Goal: Task Accomplishment & Management: Manage account settings

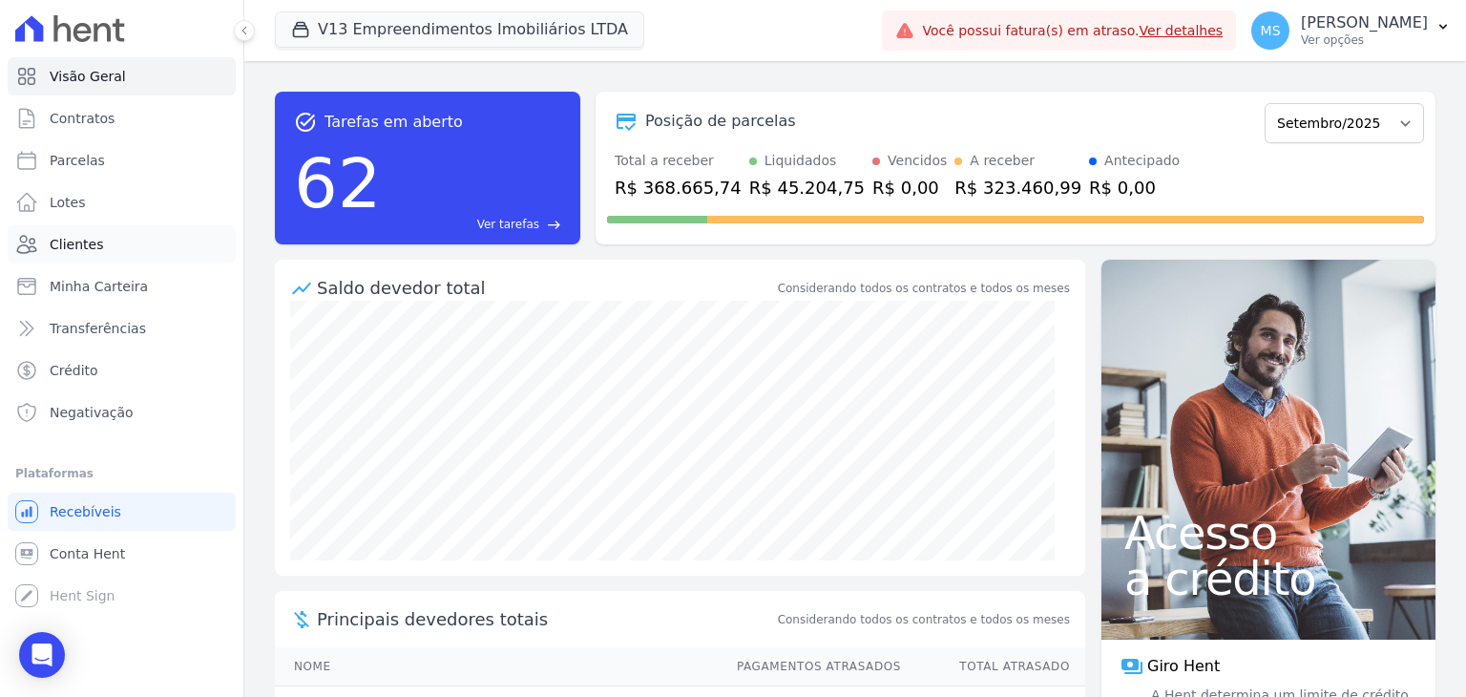
click at [50, 245] on span "Clientes" at bounding box center [76, 244] width 53 height 19
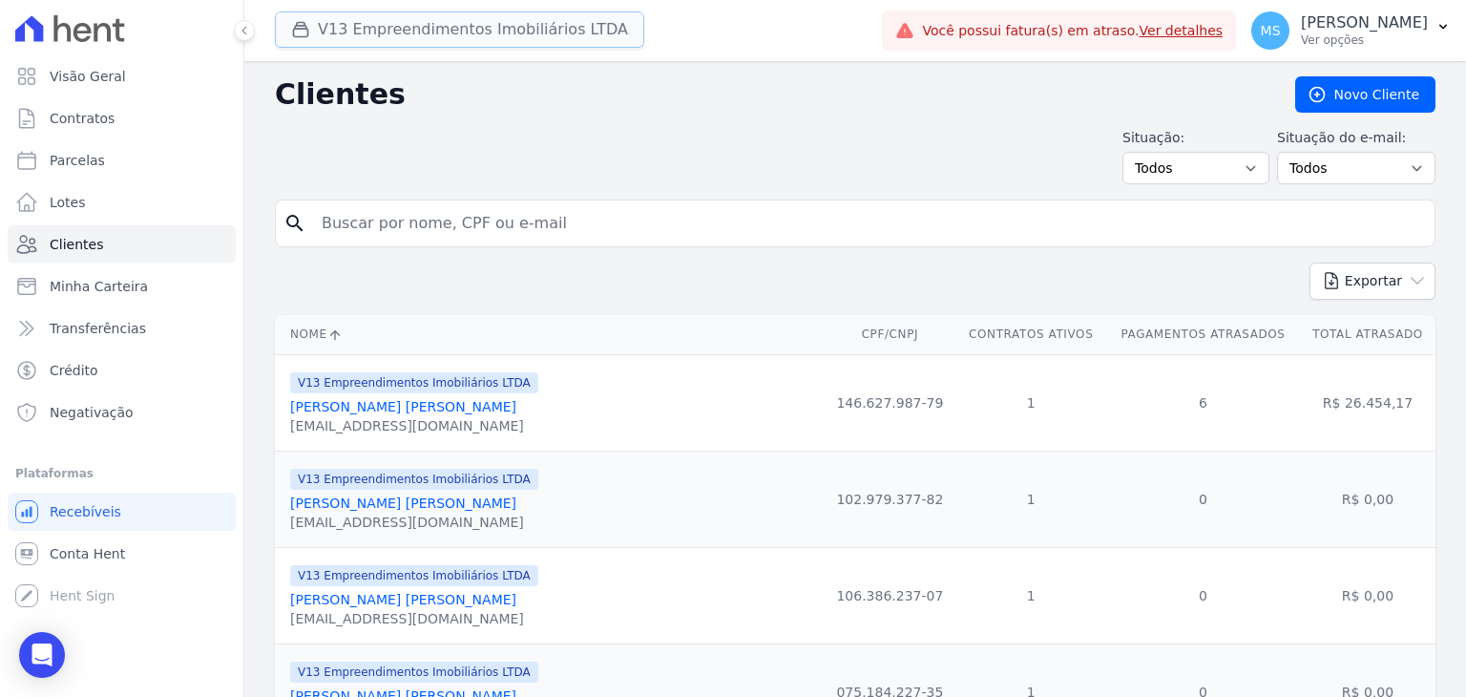
click at [377, 35] on button "V13 Empreendimentos Imobiliários LTDA" at bounding box center [459, 29] width 369 height 36
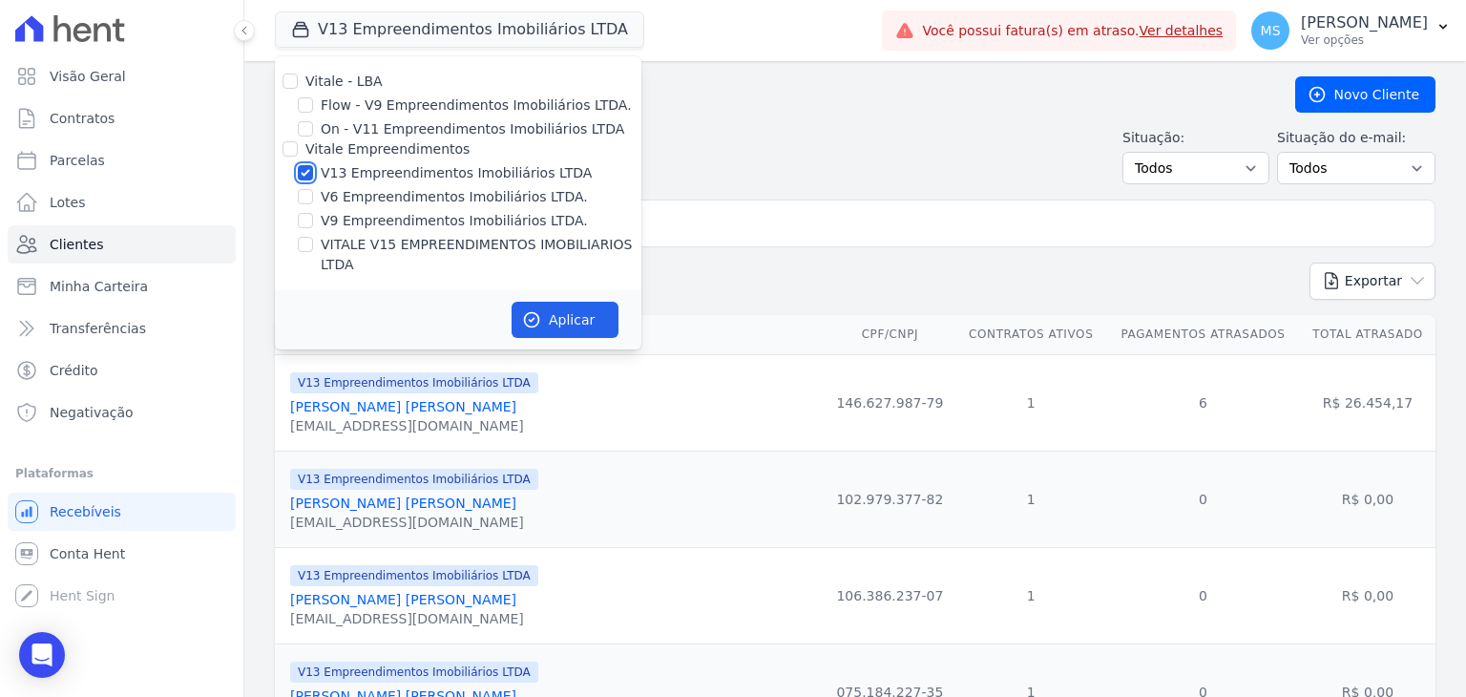
click at [304, 169] on input "V13 Empreendimentos Imobiliários LTDA" at bounding box center [305, 172] width 15 height 15
checkbox input "false"
click at [311, 235] on div at bounding box center [305, 244] width 15 height 19
drag, startPoint x: 294, startPoint y: 246, endPoint x: 308, endPoint y: 246, distance: 14.3
click at [295, 246] on div "VITALE V15 EMPREENDIMENTOS IMOBILIARIOS LTDA" at bounding box center [458, 255] width 367 height 40
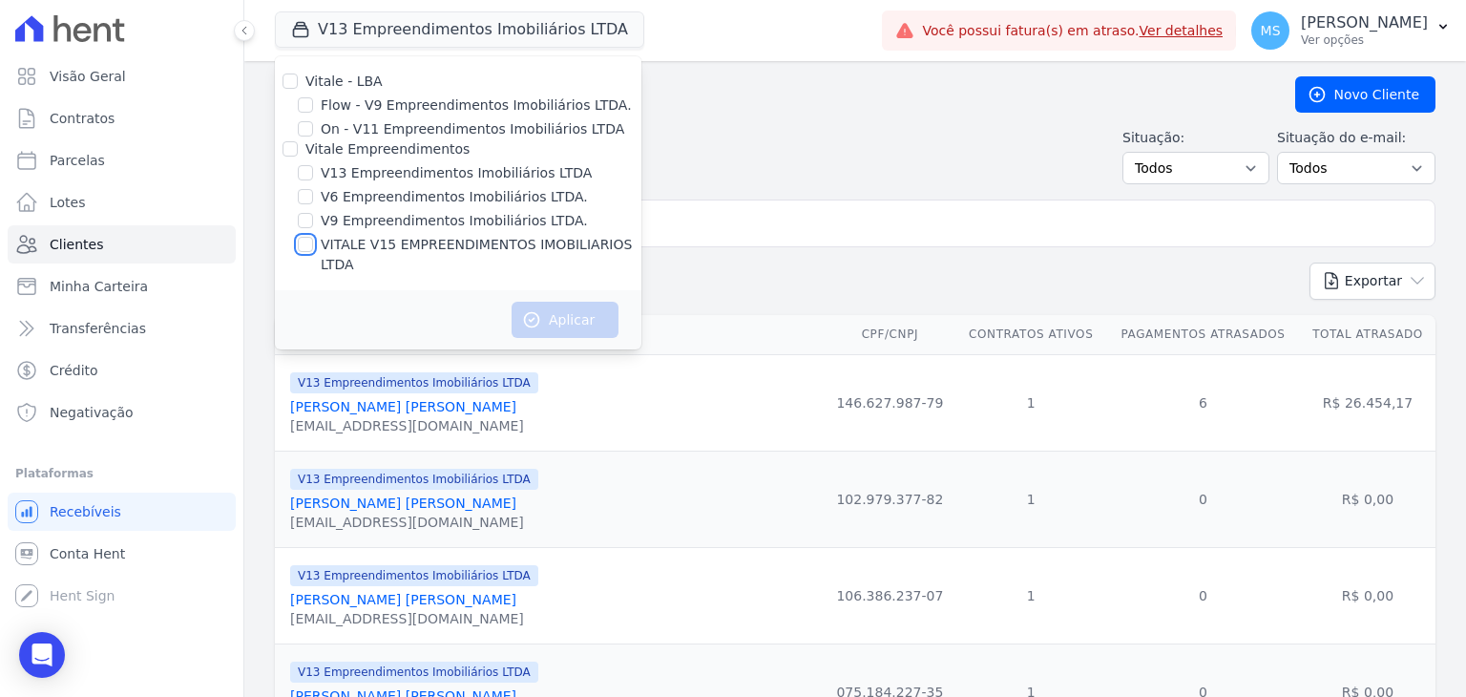
click at [309, 246] on input "VITALE V15 EMPREENDIMENTOS IMOBILIARIOS LTDA" at bounding box center [305, 244] width 15 height 15
checkbox input "true"
click at [524, 310] on icon "button" at bounding box center [531, 319] width 19 height 19
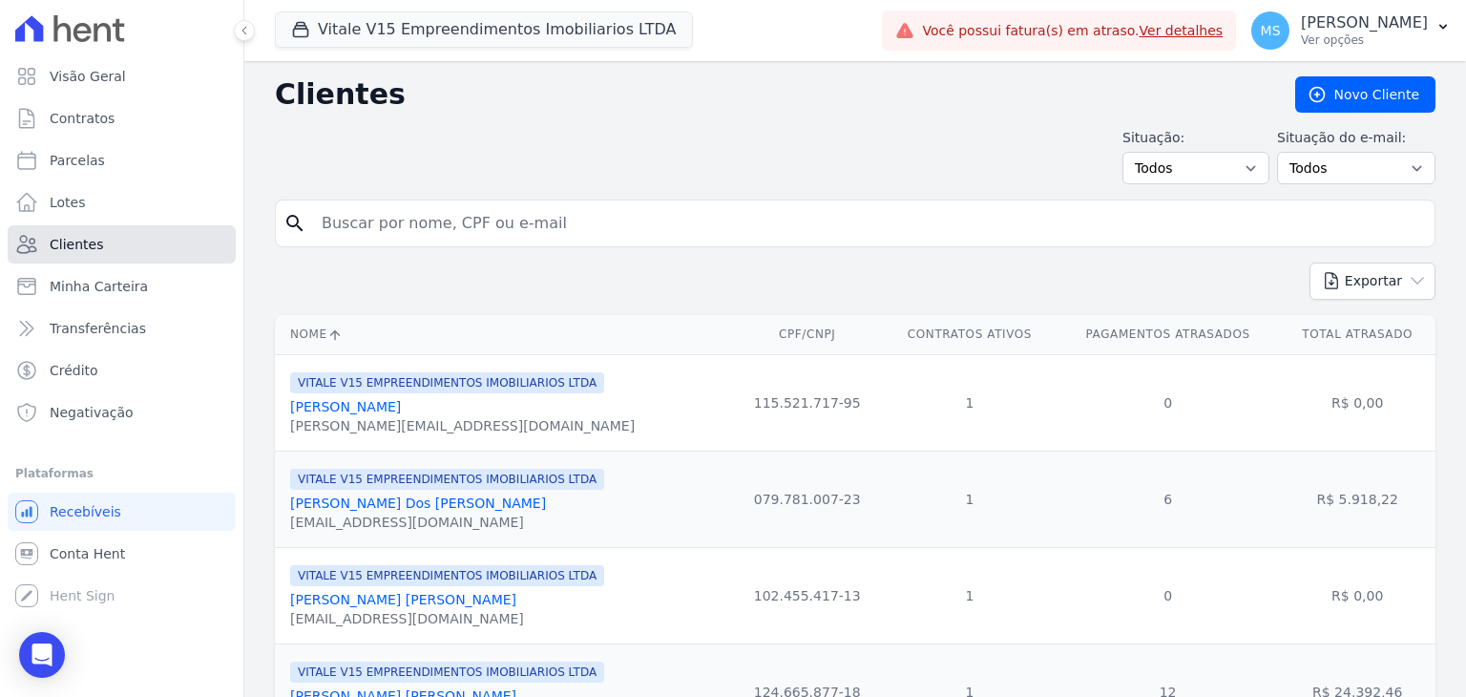
click at [48, 241] on link "Clientes" at bounding box center [122, 244] width 228 height 38
click at [336, 230] on input "search" at bounding box center [868, 223] width 1117 height 38
type input "suelen"
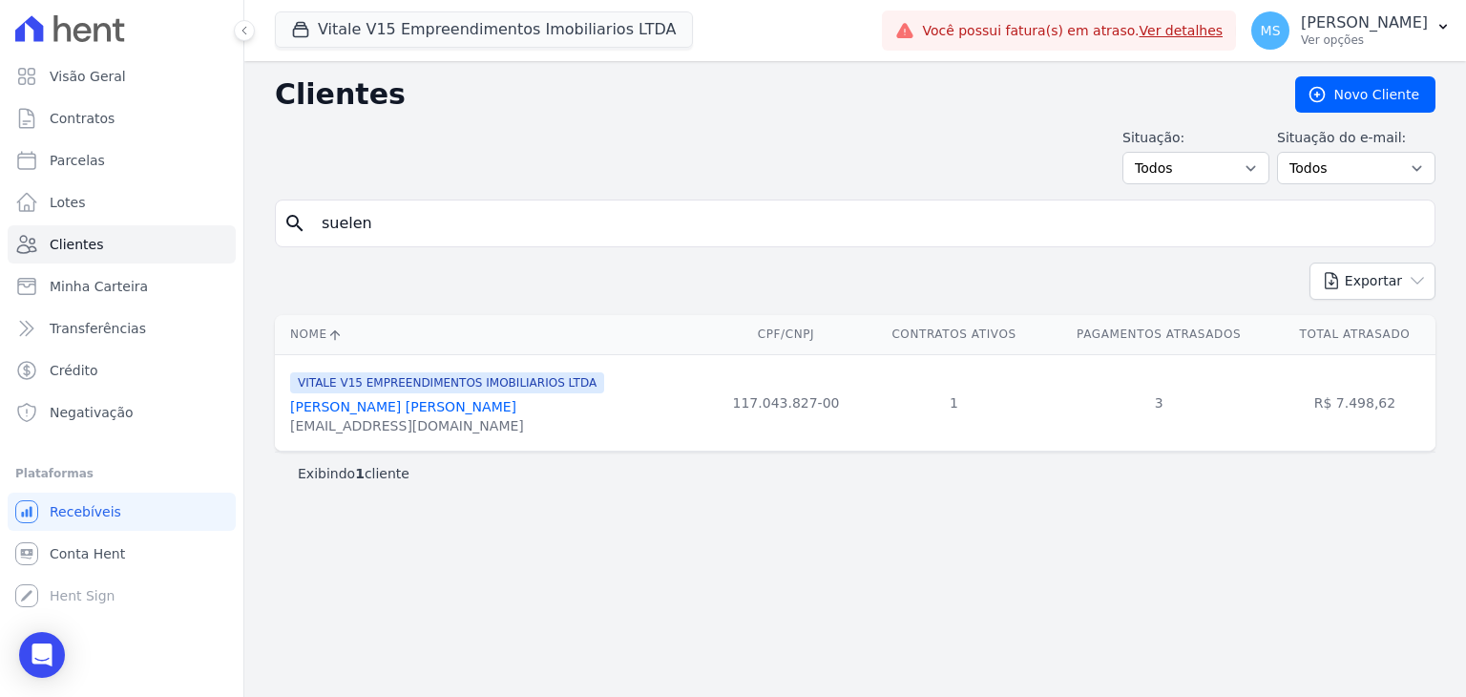
click at [382, 404] on link "[PERSON_NAME] [PERSON_NAME]" at bounding box center [403, 406] width 226 height 15
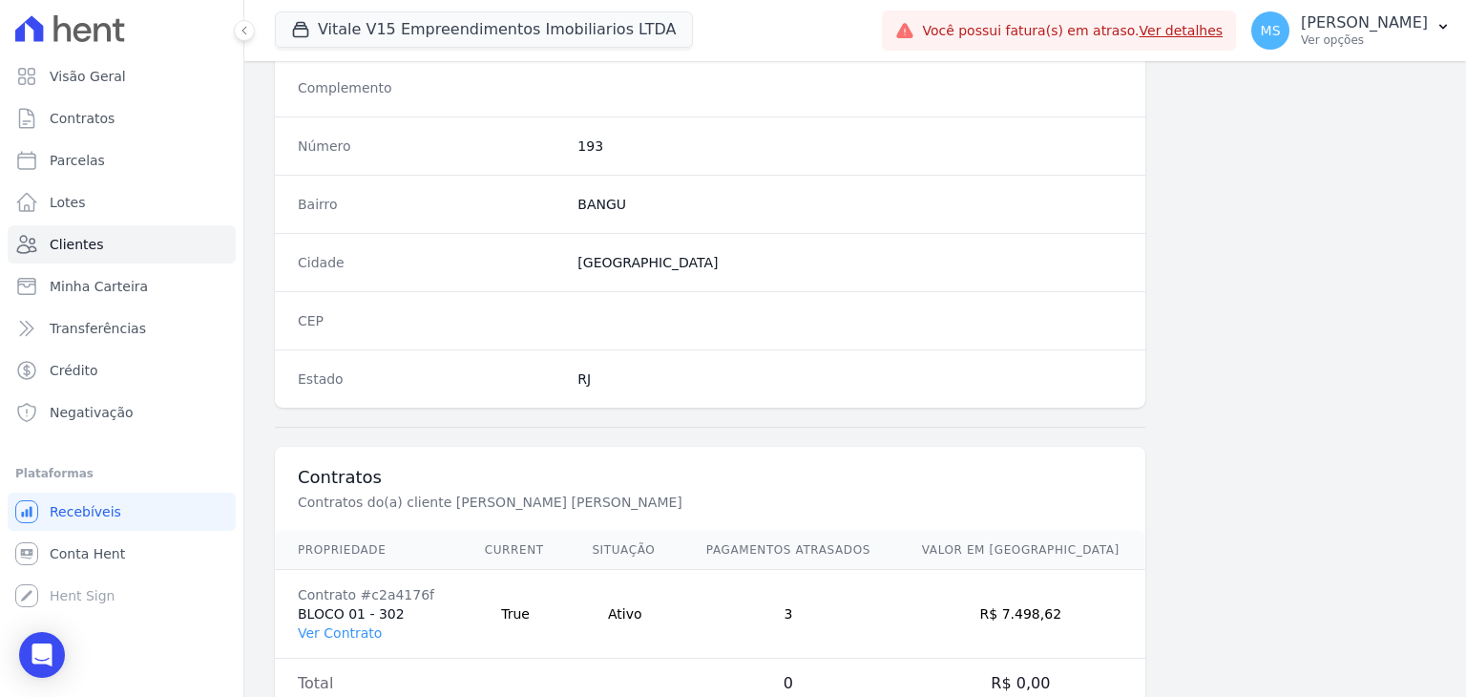
scroll to position [1083, 0]
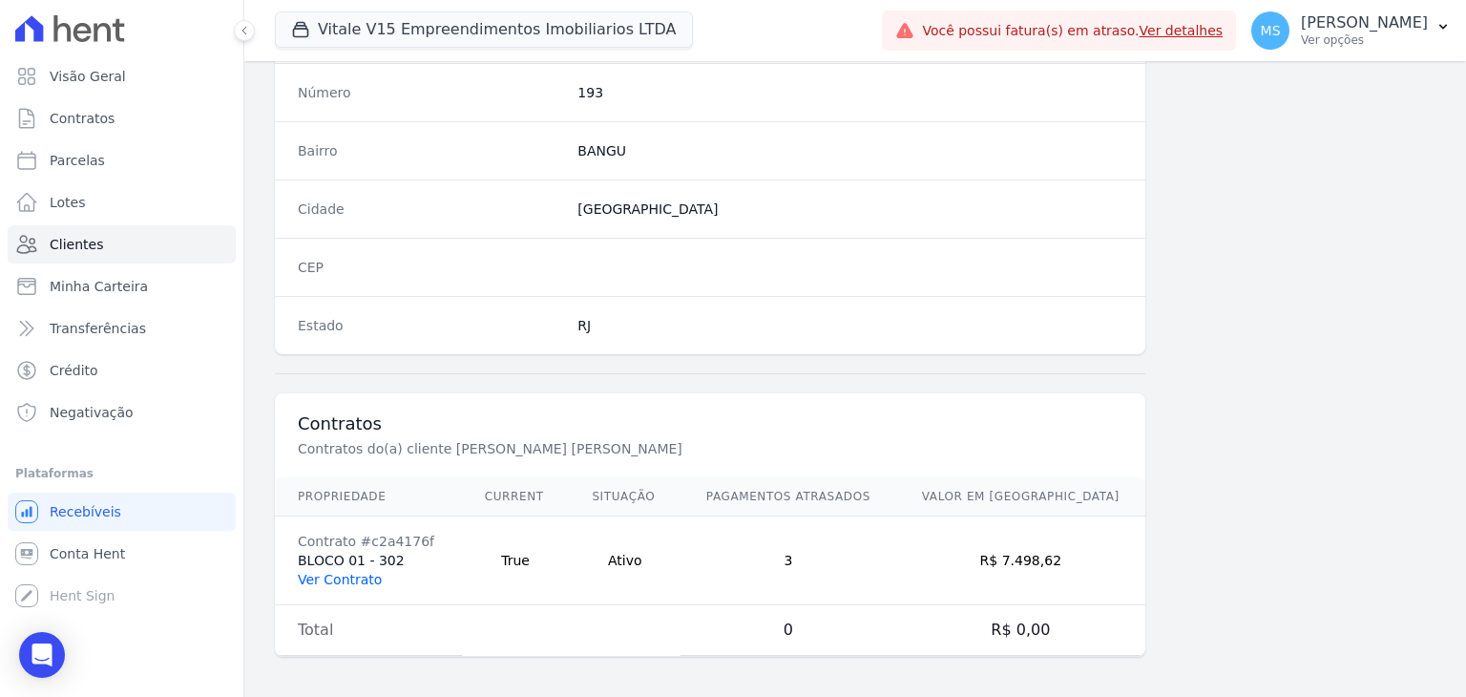
click at [338, 579] on link "Ver Contrato" at bounding box center [340, 579] width 84 height 15
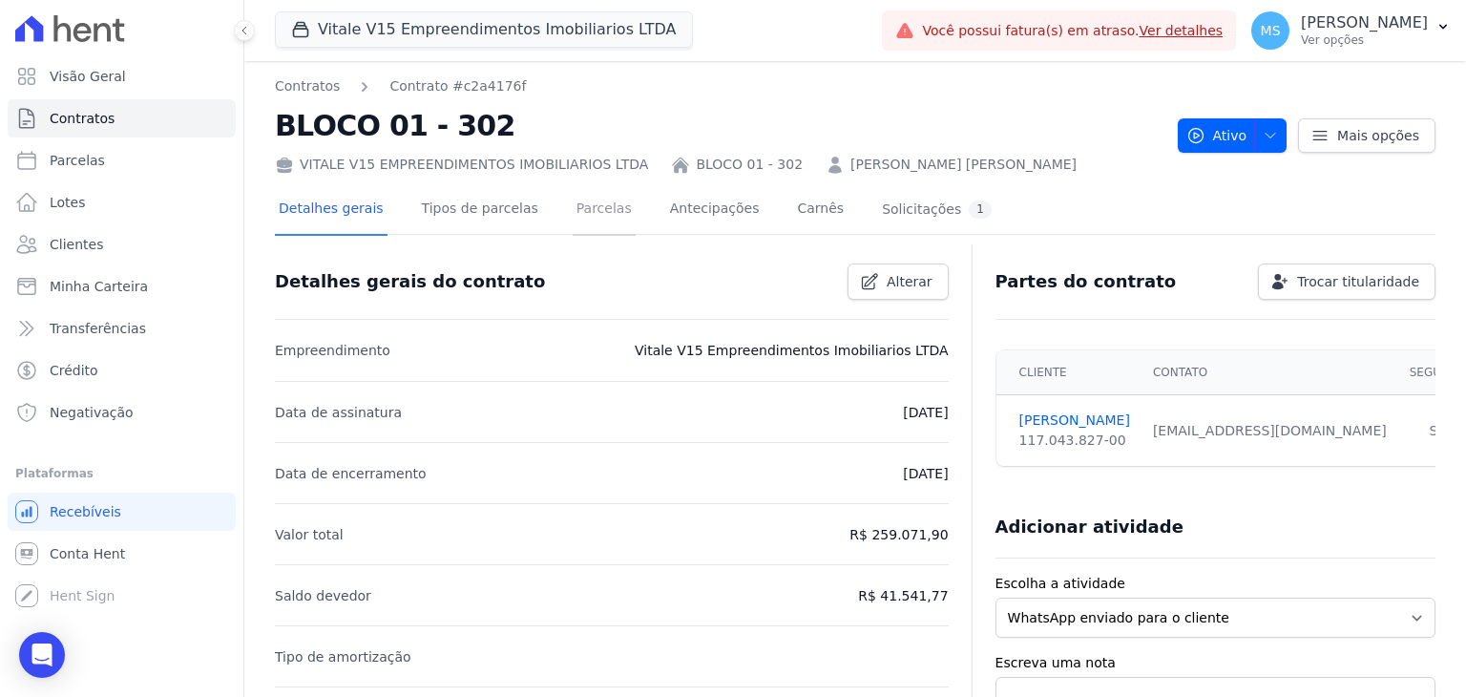
click at [589, 210] on link "Parcelas" at bounding box center [604, 210] width 63 height 51
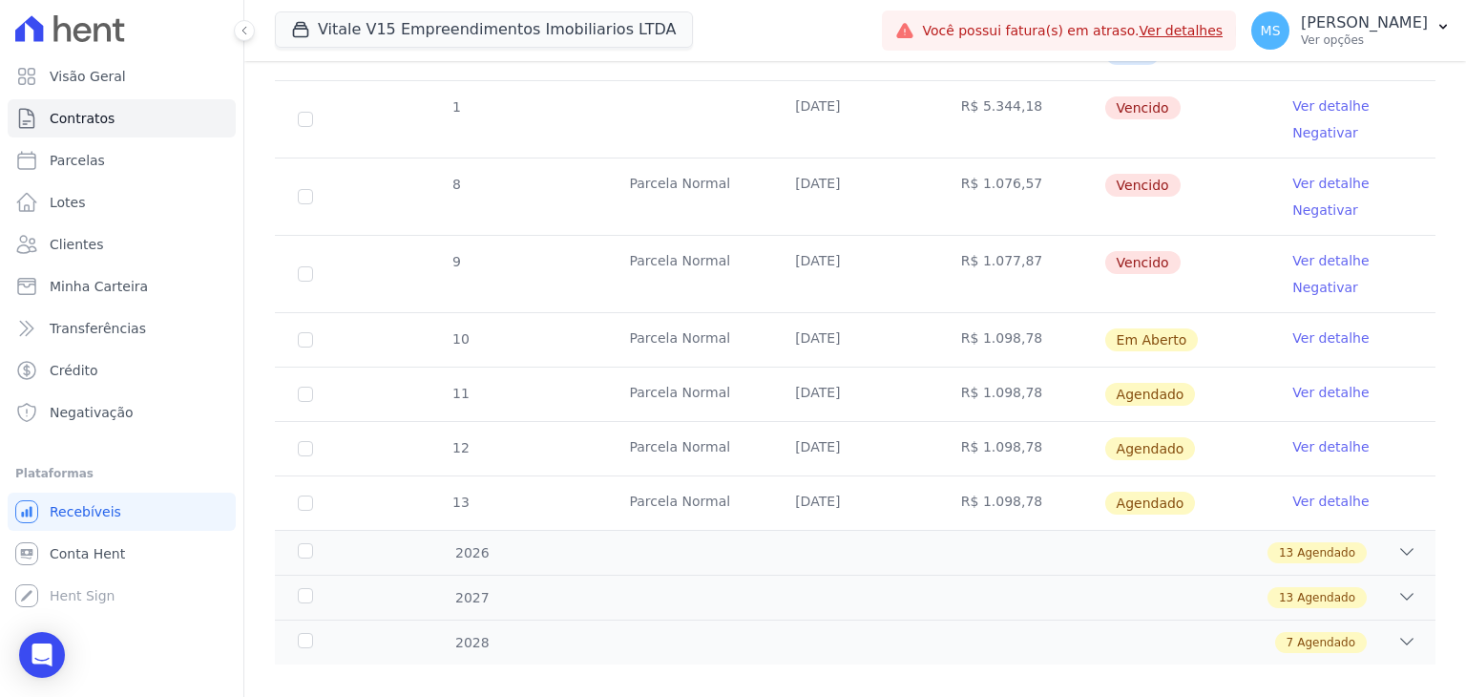
scroll to position [822, 0]
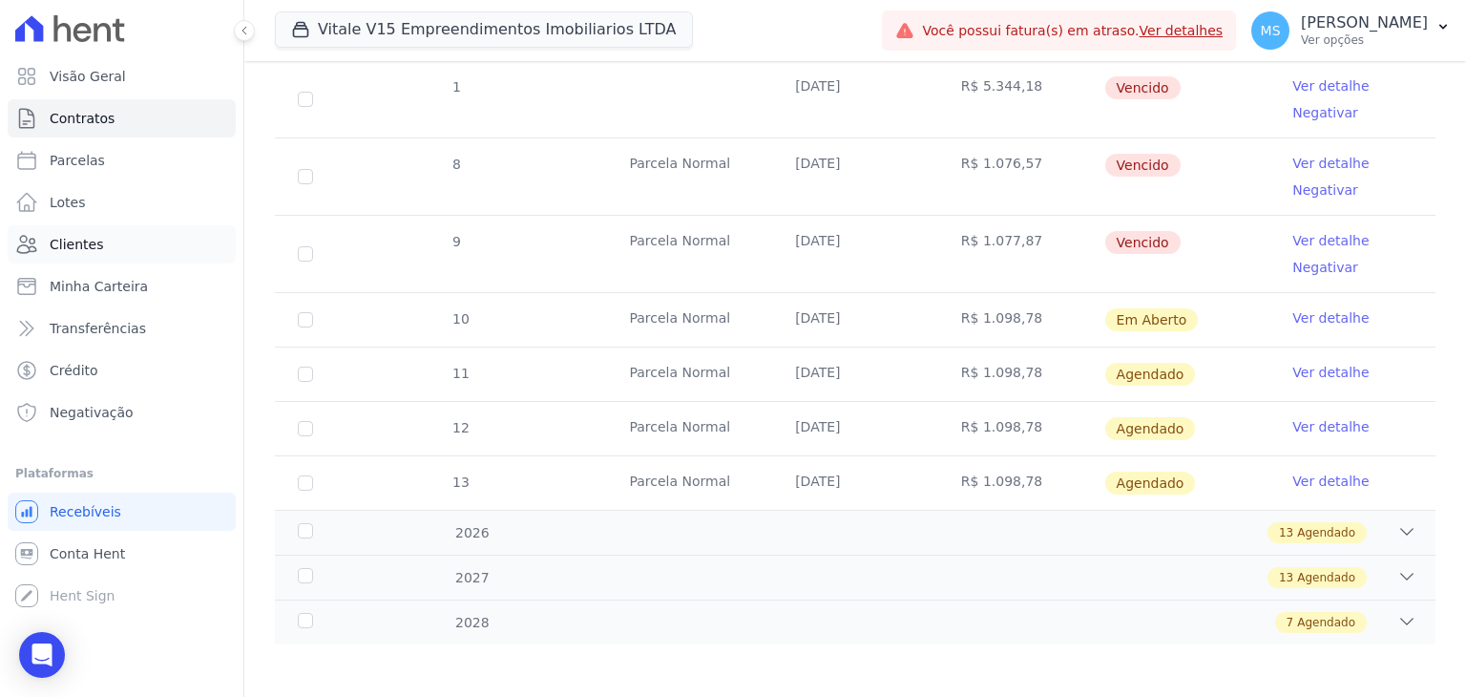
click at [57, 243] on span "Clientes" at bounding box center [76, 244] width 53 height 19
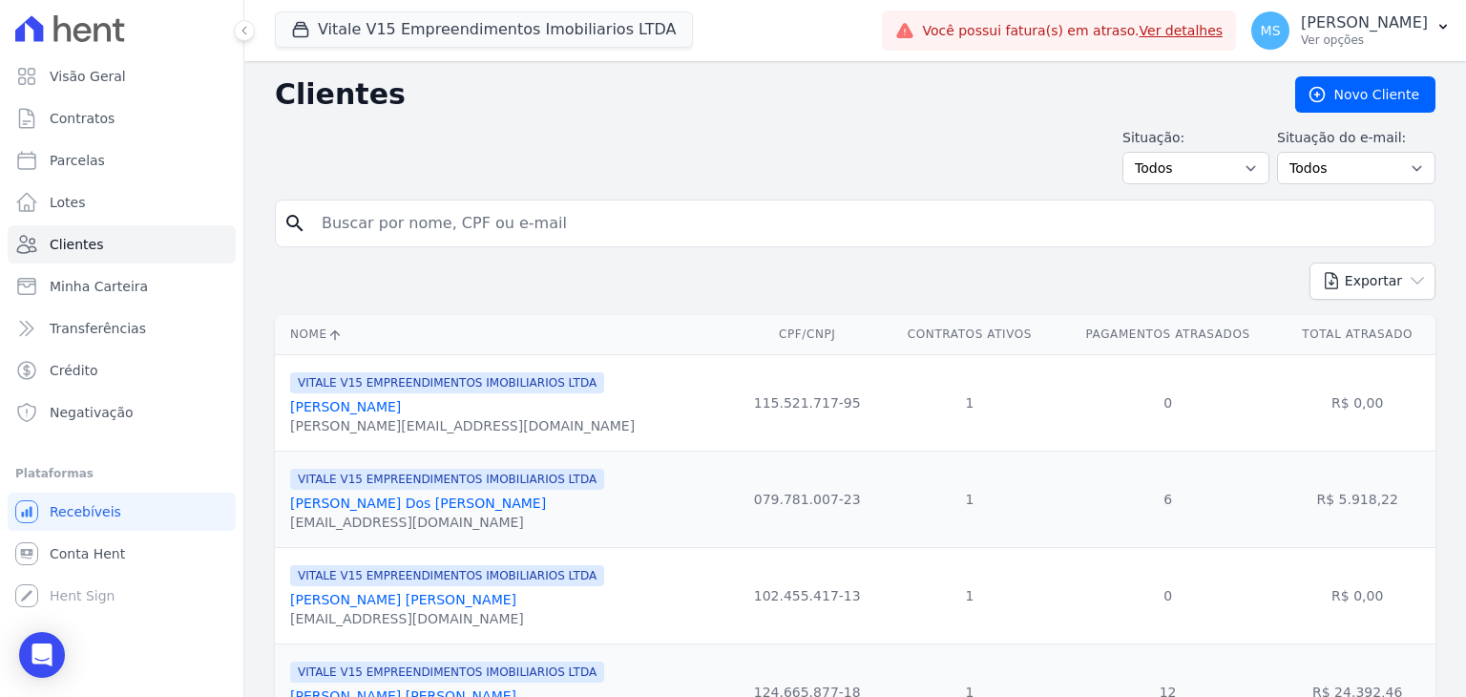
click at [390, 228] on input "search" at bounding box center [868, 223] width 1117 height 38
type input "[PERSON_NAME]"
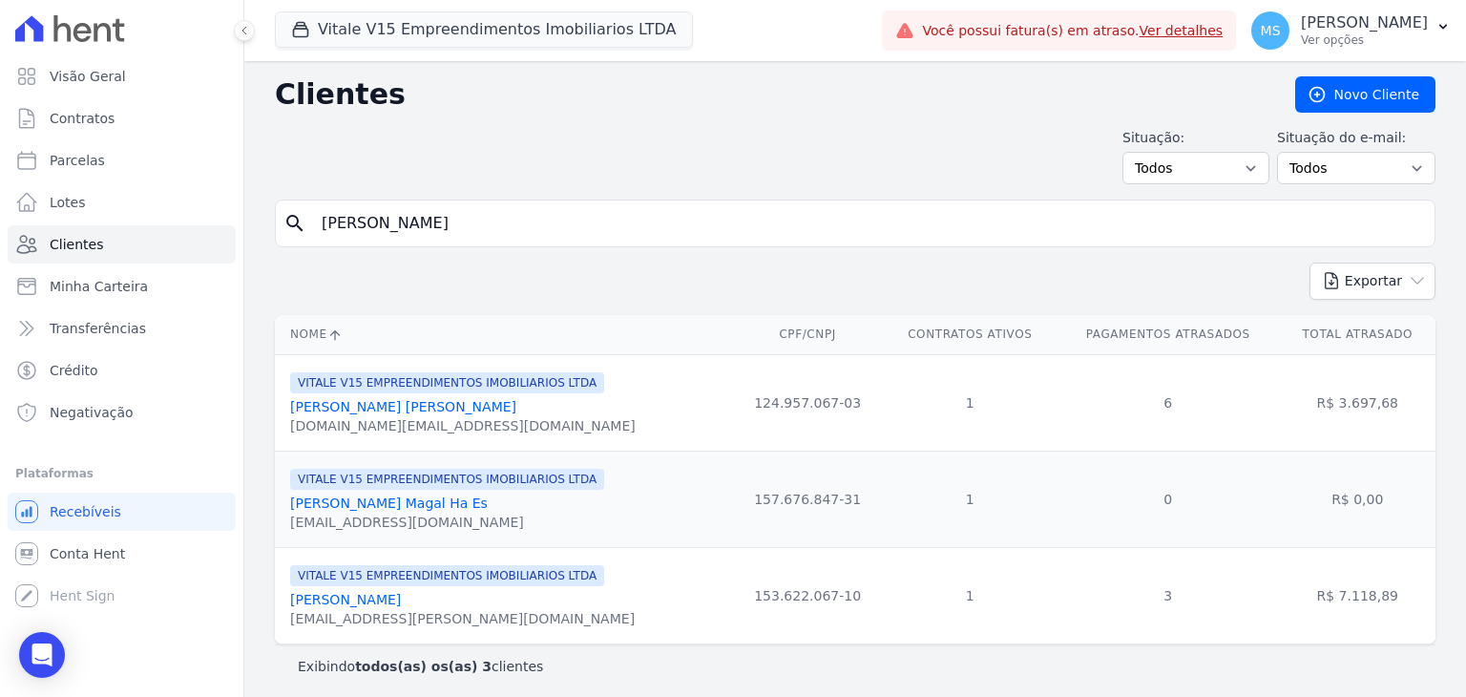
click at [422, 410] on link "[PERSON_NAME] [PERSON_NAME]" at bounding box center [403, 406] width 226 height 15
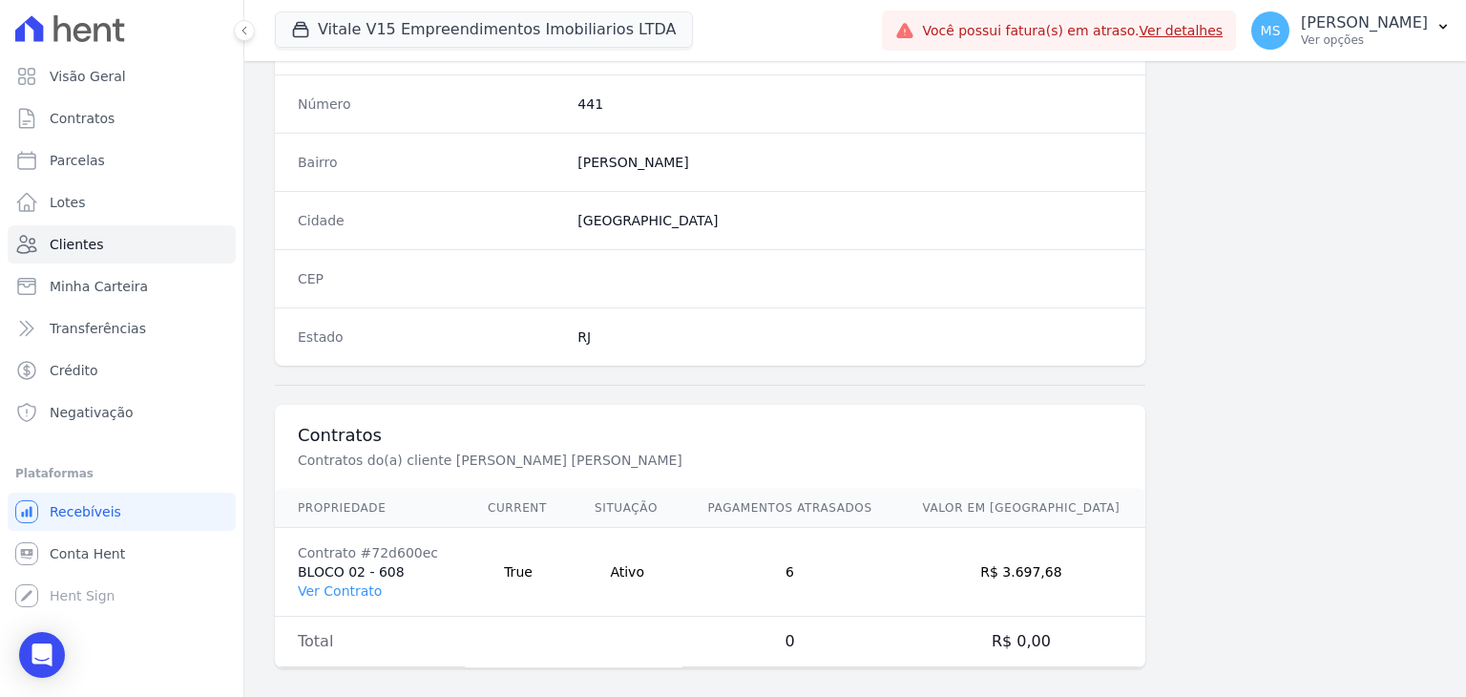
scroll to position [1083, 0]
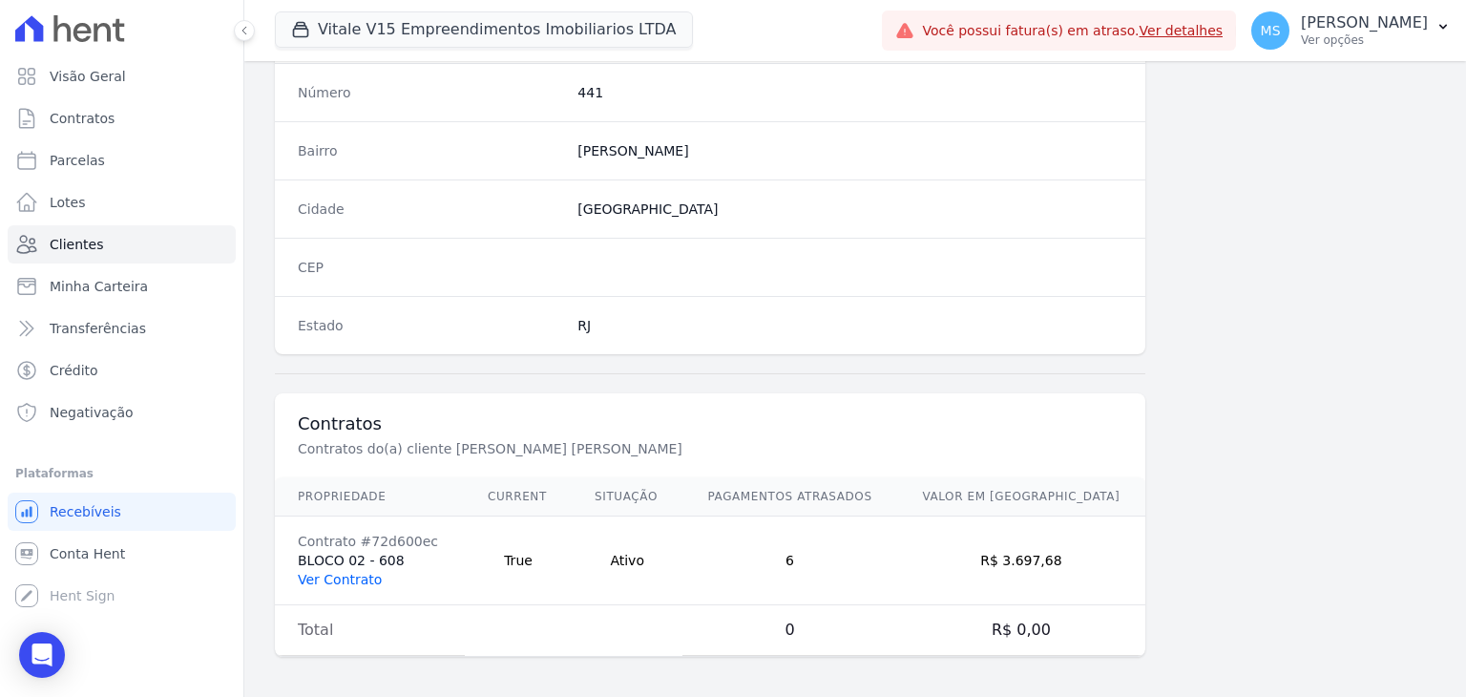
click at [319, 578] on link "Ver Contrato" at bounding box center [340, 579] width 84 height 15
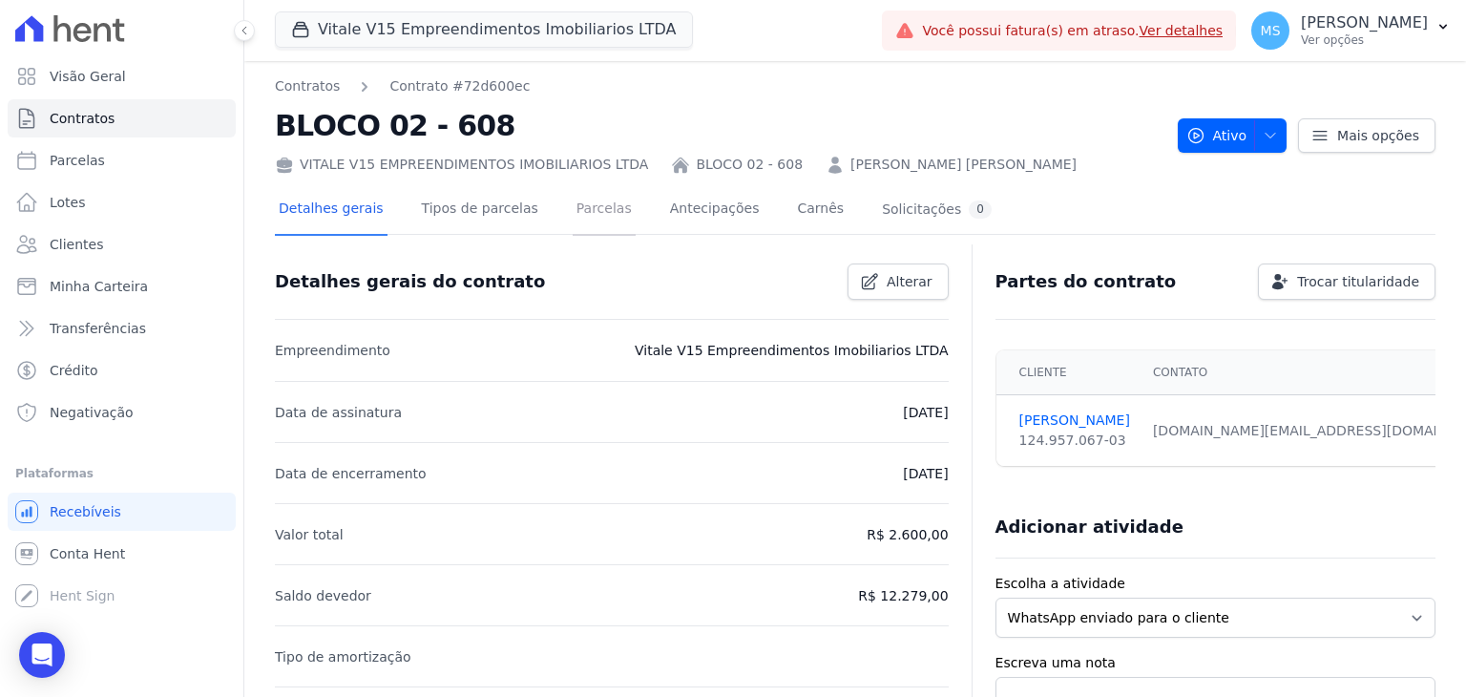
click at [573, 207] on link "Parcelas" at bounding box center [604, 210] width 63 height 51
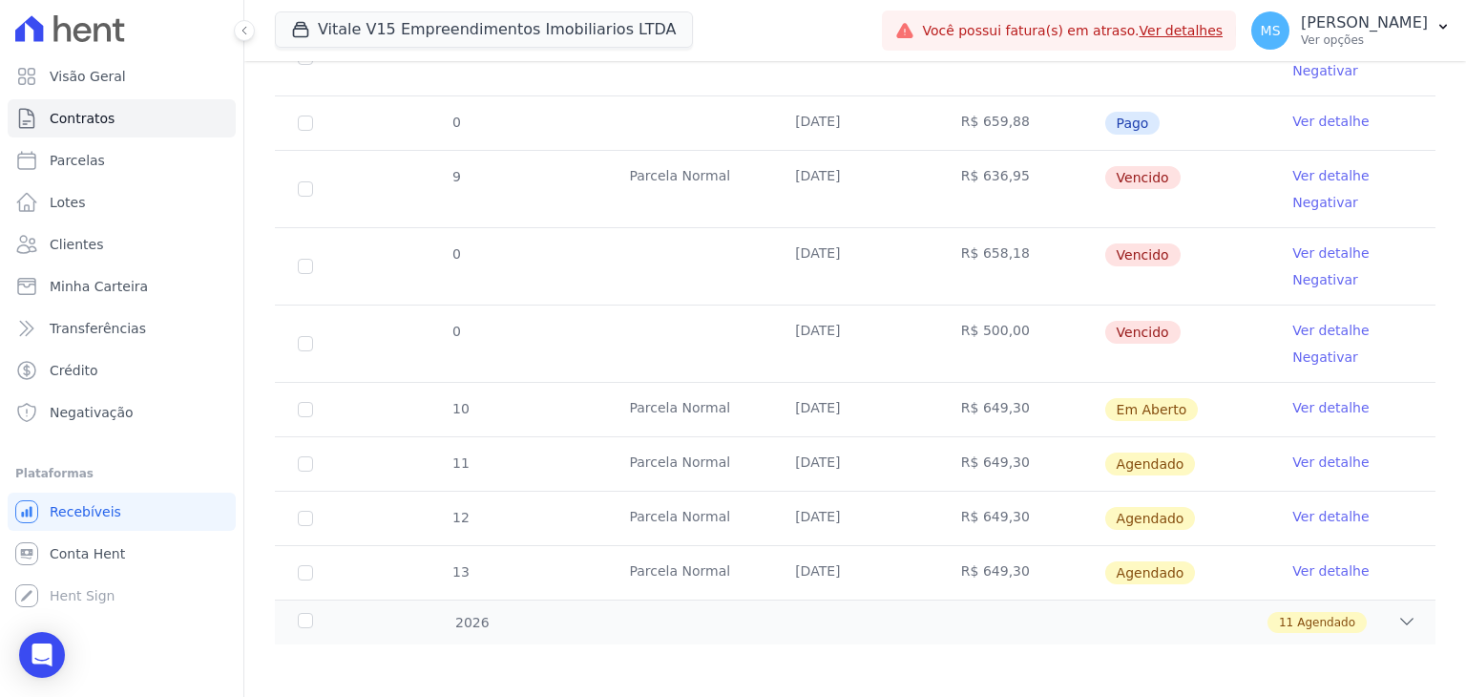
scroll to position [760, 0]
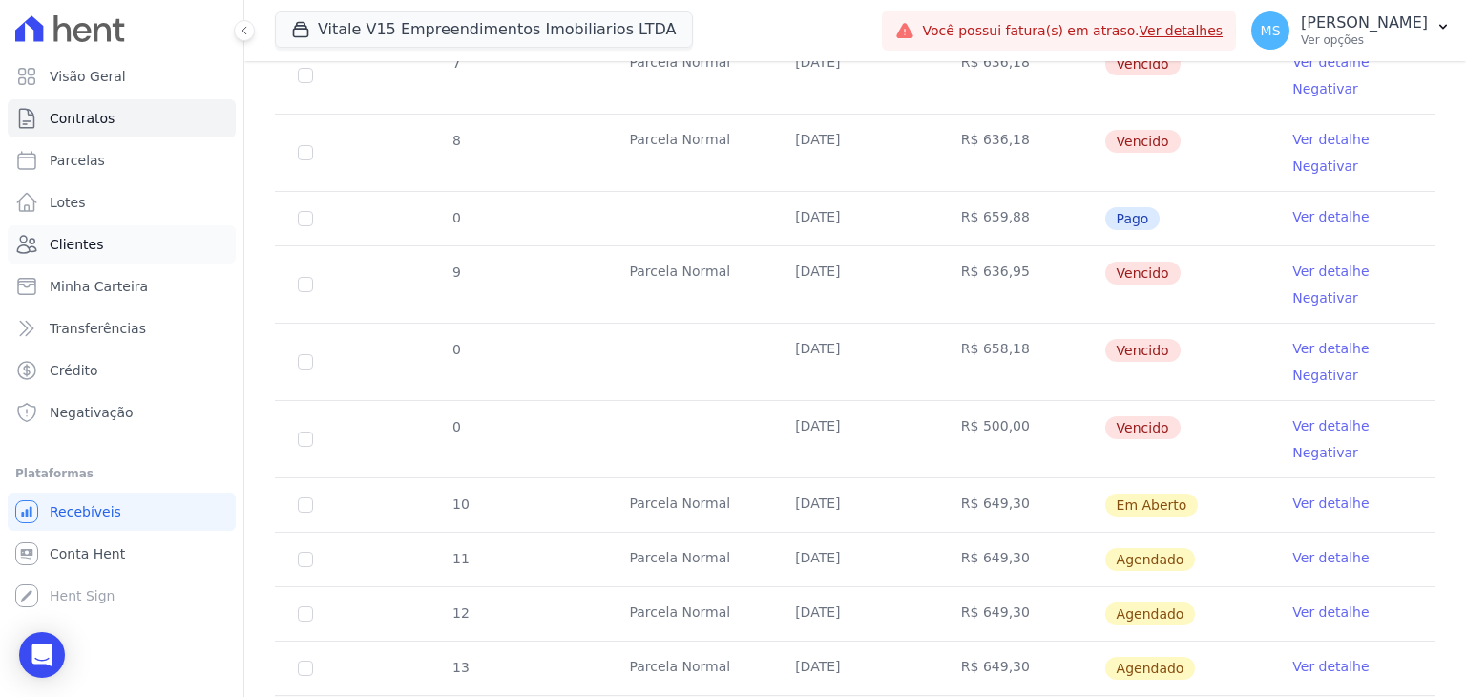
click at [73, 245] on span "Clientes" at bounding box center [76, 244] width 53 height 19
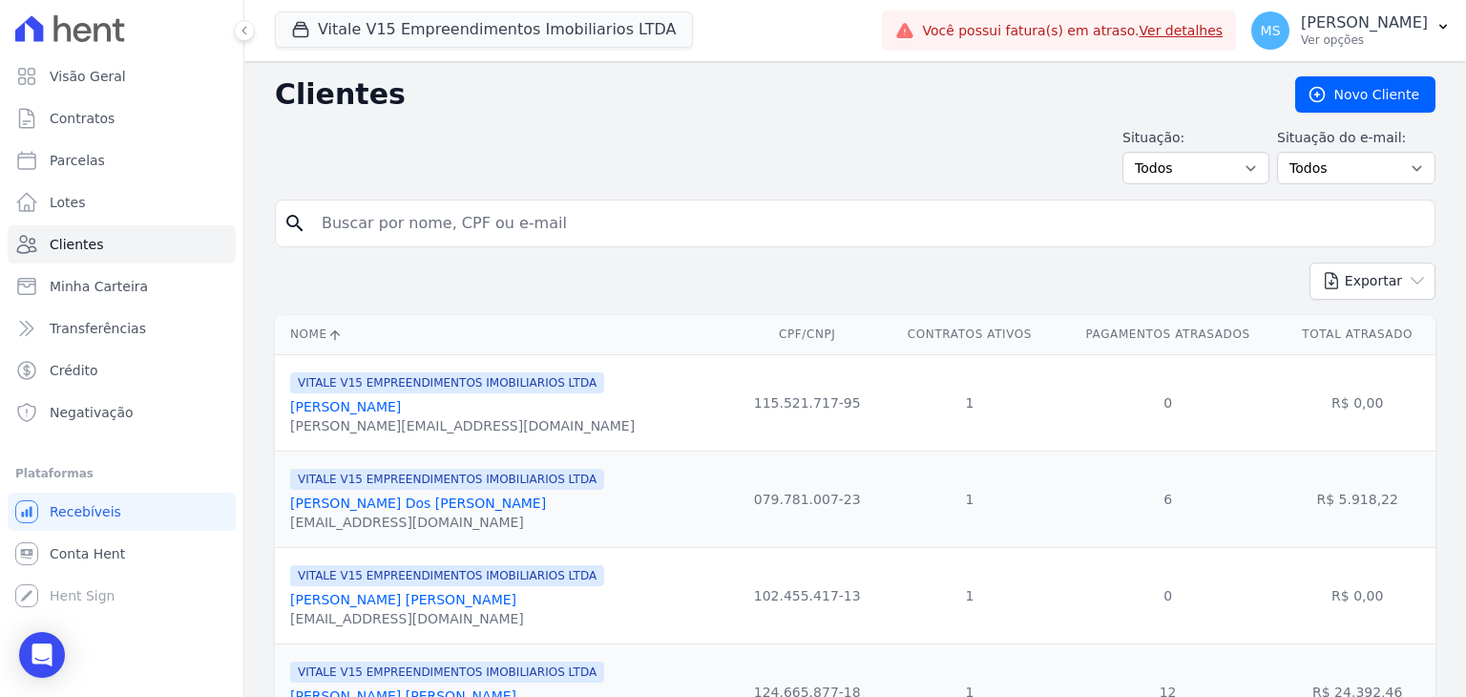
click at [426, 204] on input "search" at bounding box center [868, 223] width 1117 height 38
type input "[PERSON_NAME]"
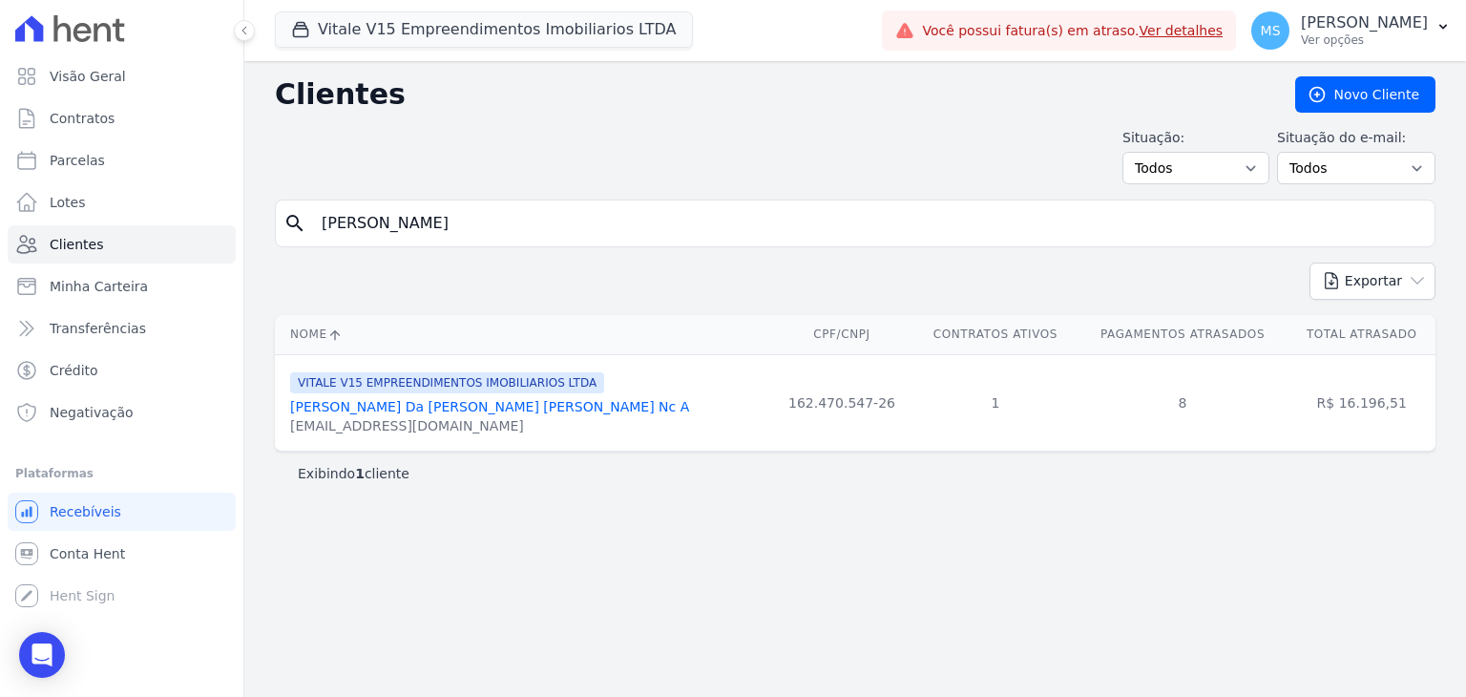
click at [455, 389] on span "VITALE V15 EMPREENDIMENTOS IMOBILIARIOS LTDA" at bounding box center [447, 382] width 314 height 21
click at [462, 407] on link "[PERSON_NAME] Da [PERSON_NAME] [PERSON_NAME] Nc A" at bounding box center [489, 406] width 399 height 15
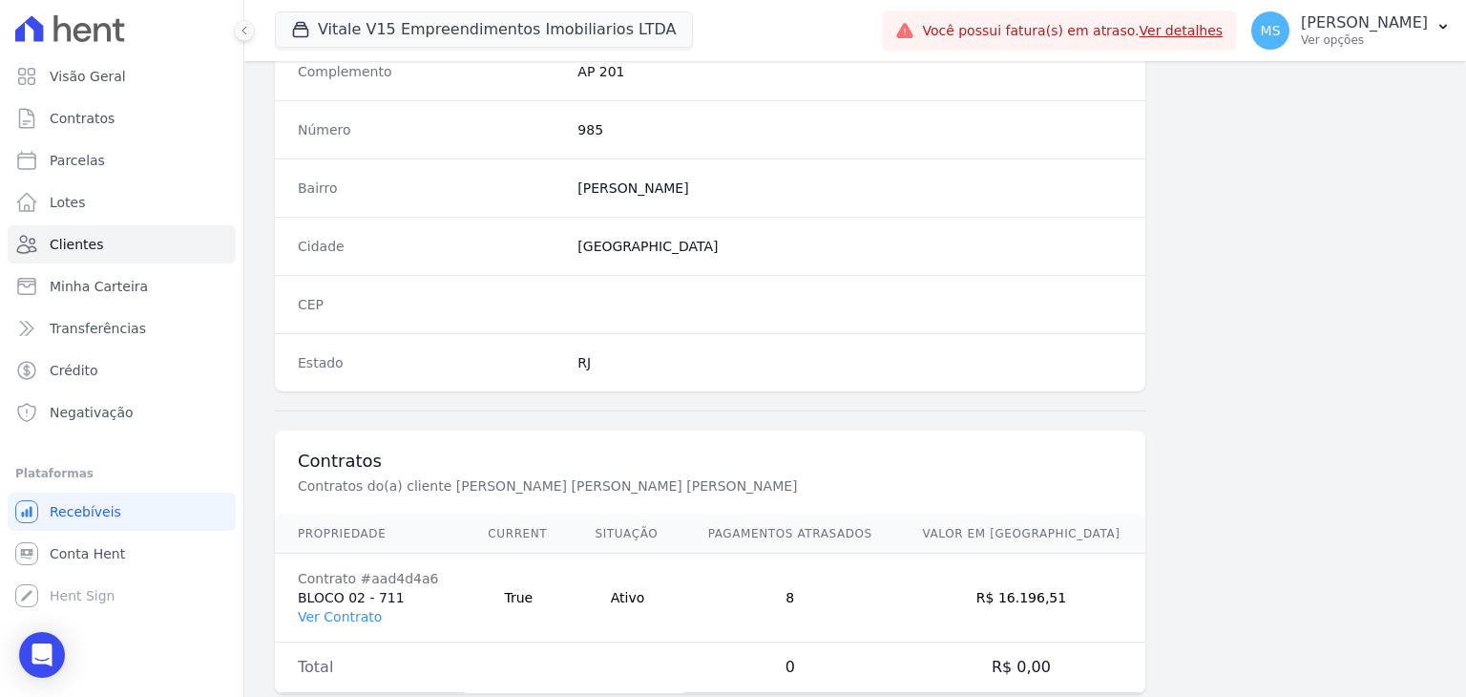
scroll to position [1083, 0]
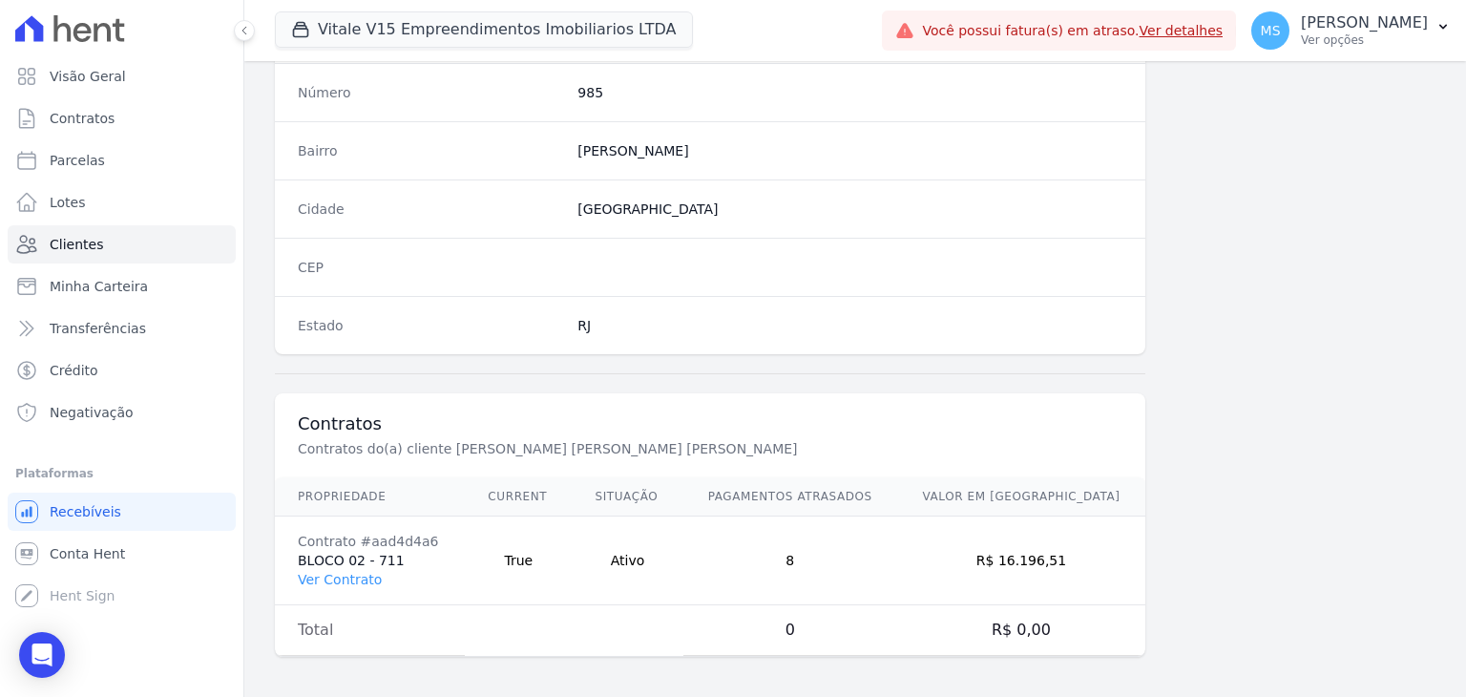
click at [370, 562] on td "Contrato #aad4d4a6 BLOCO 02 - 711 Ver Contrato" at bounding box center [370, 560] width 190 height 89
click at [362, 572] on link "Ver Contrato" at bounding box center [340, 579] width 84 height 15
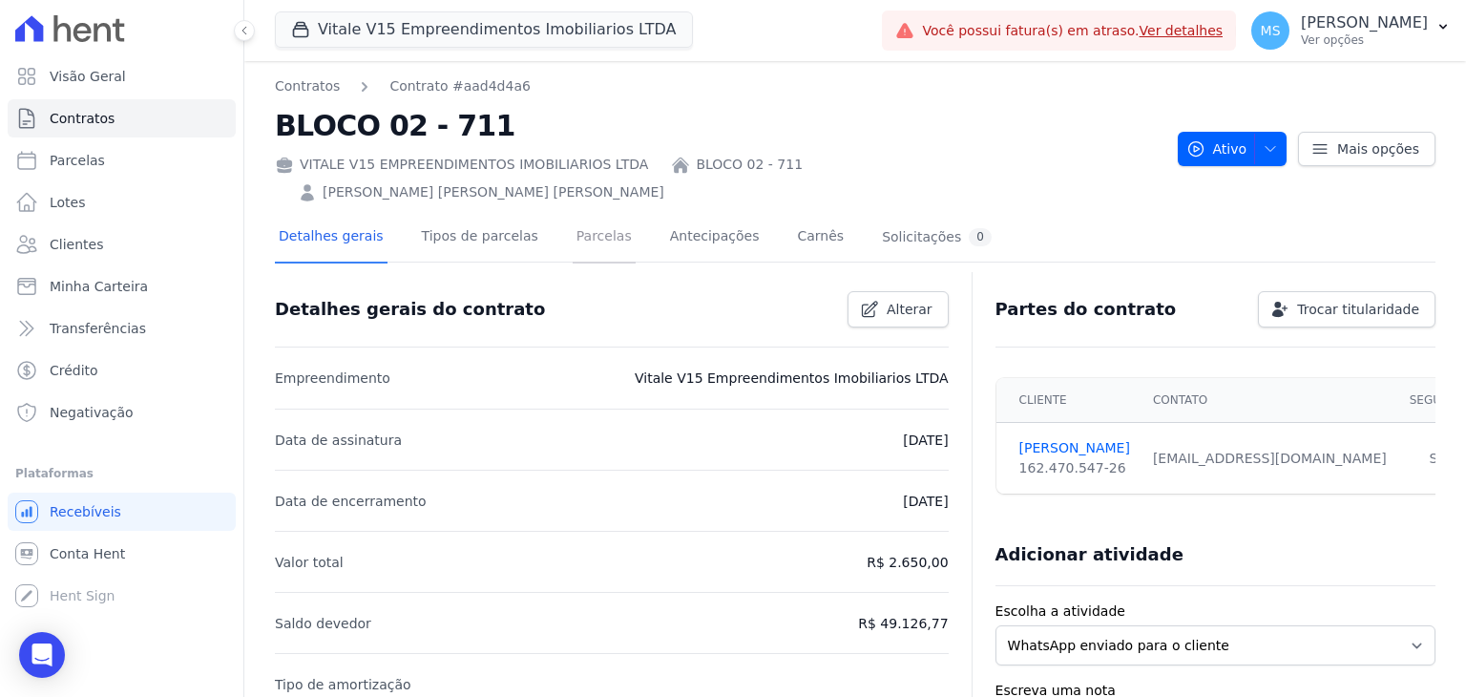
click at [573, 215] on link "Parcelas" at bounding box center [604, 238] width 63 height 51
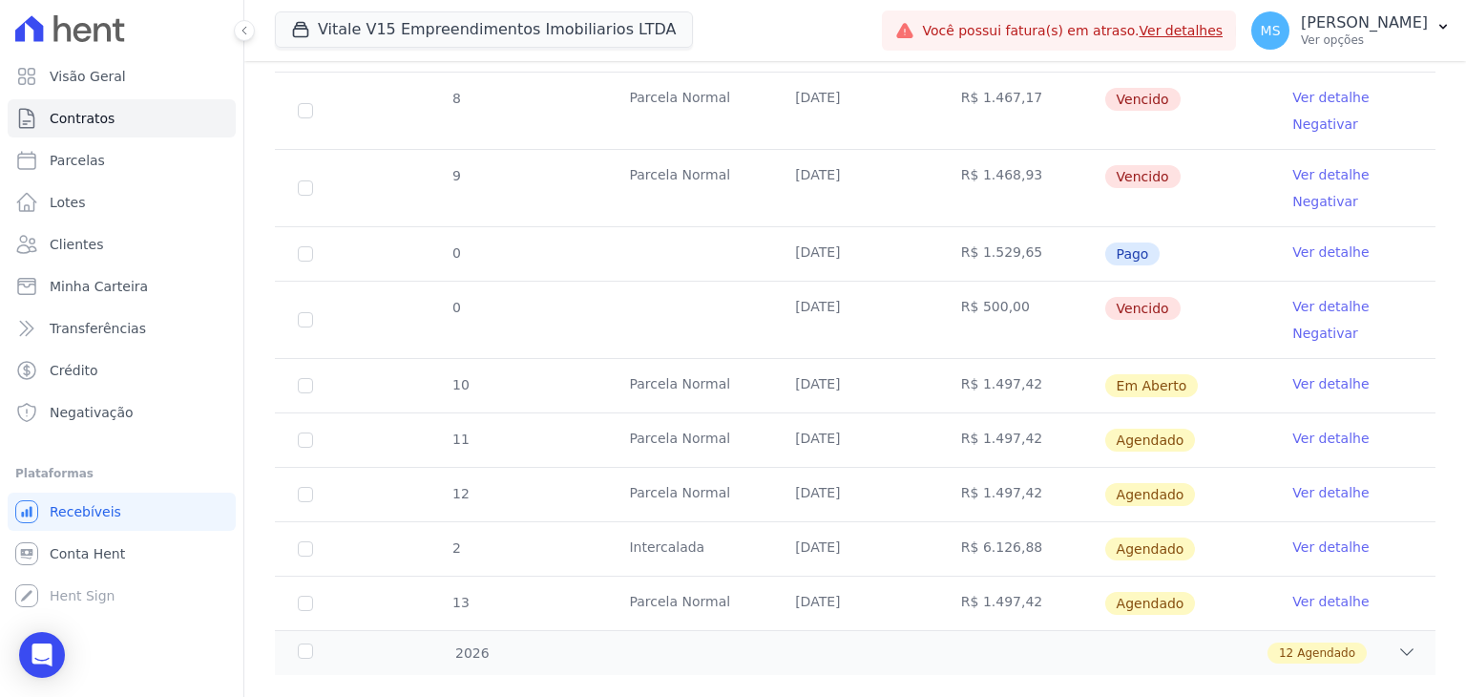
scroll to position [973, 0]
